Goal: Task Accomplishment & Management: Manage account settings

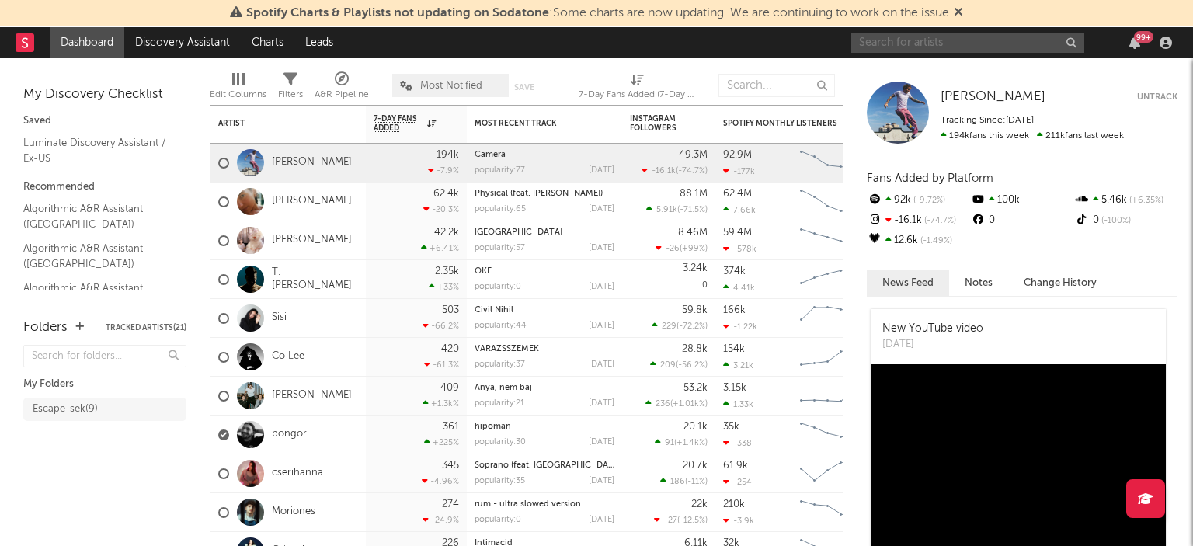
click at [874, 34] on input "text" at bounding box center [967, 42] width 233 height 19
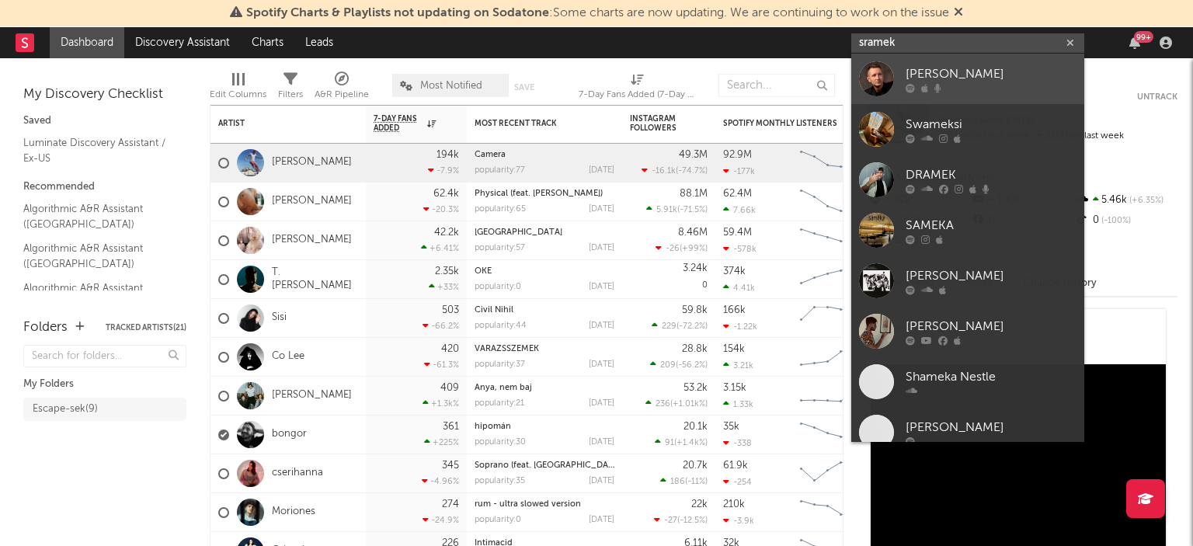
type input "sramek"
click at [953, 89] on div at bounding box center [991, 87] width 171 height 9
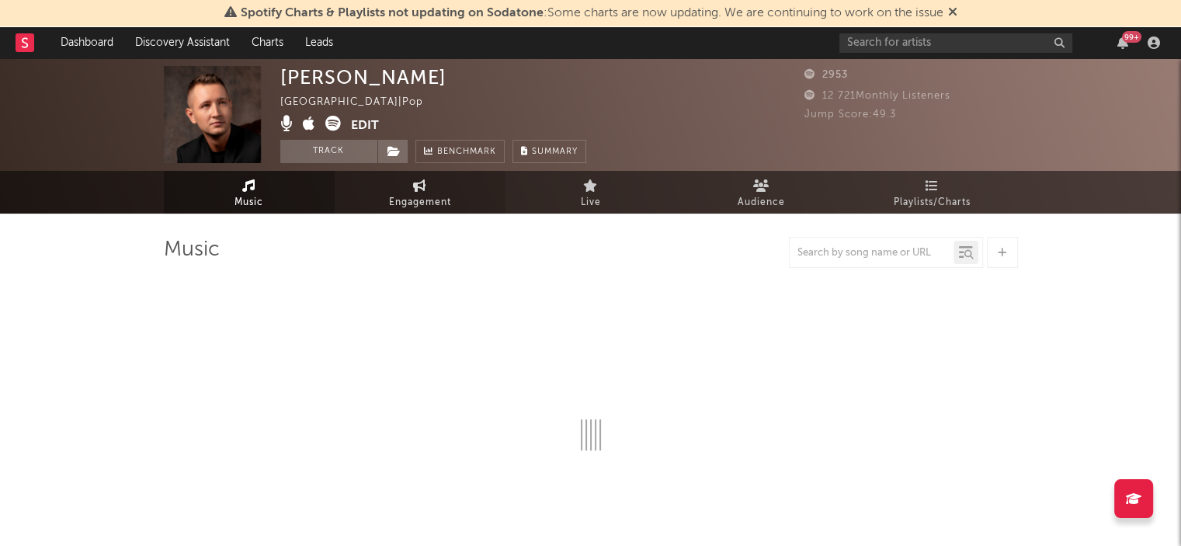
select select "6m"
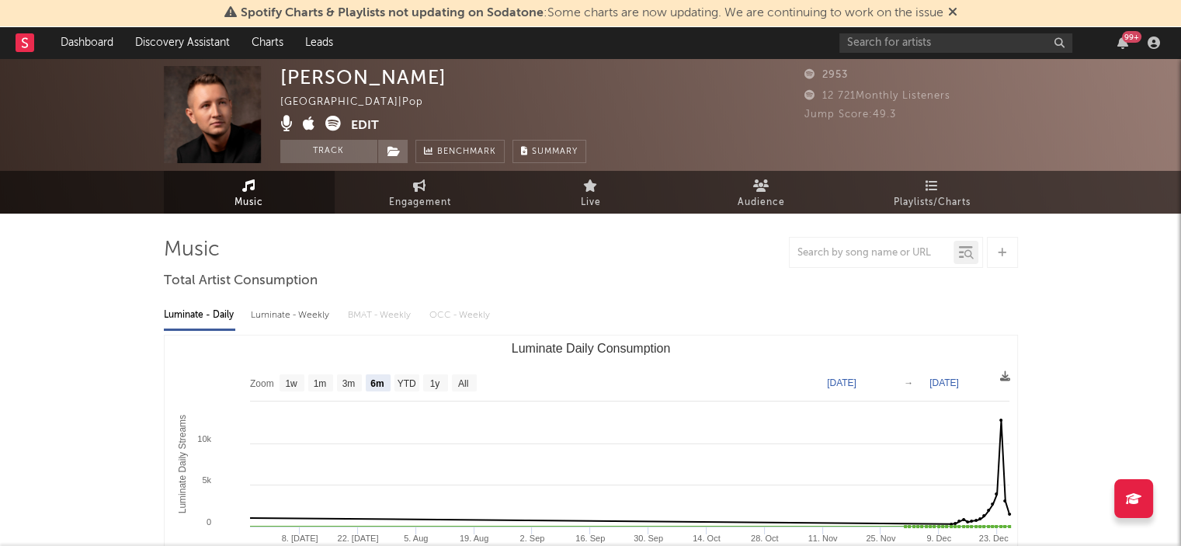
click at [371, 126] on button "Edit" at bounding box center [365, 125] width 28 height 19
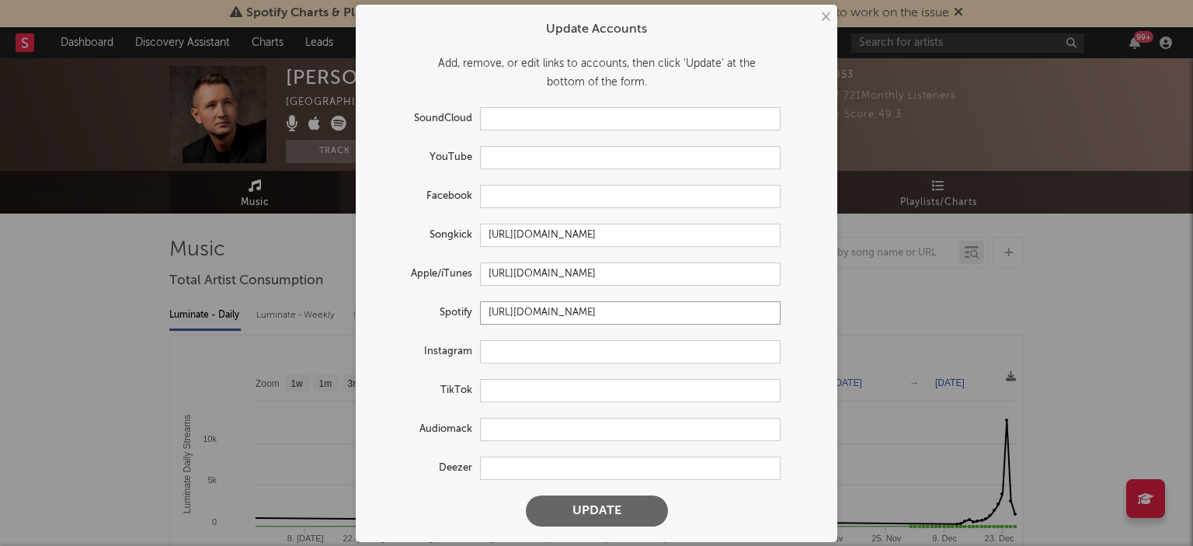
click at [550, 320] on input "[URL][DOMAIN_NAME]" at bounding box center [630, 312] width 301 height 23
click at [826, 23] on button "×" at bounding box center [824, 17] width 17 height 17
